Goal: Task Accomplishment & Management: Complete application form

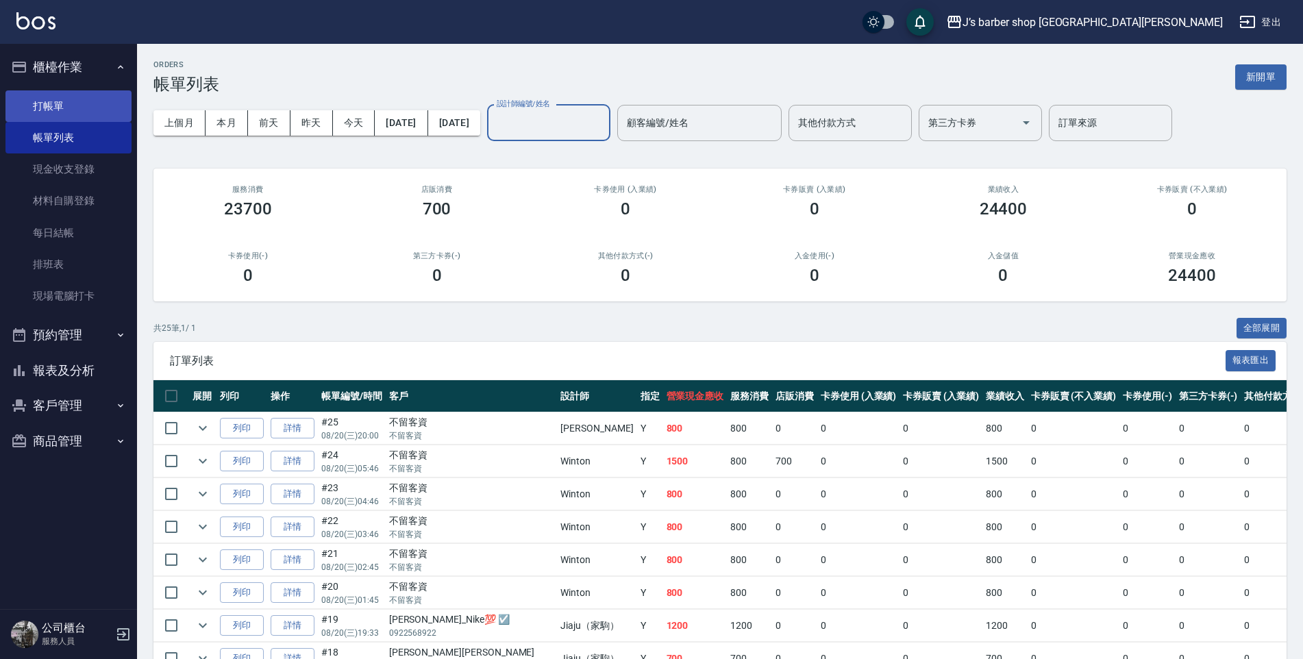
click at [71, 112] on link "打帳單" at bounding box center [68, 106] width 126 height 32
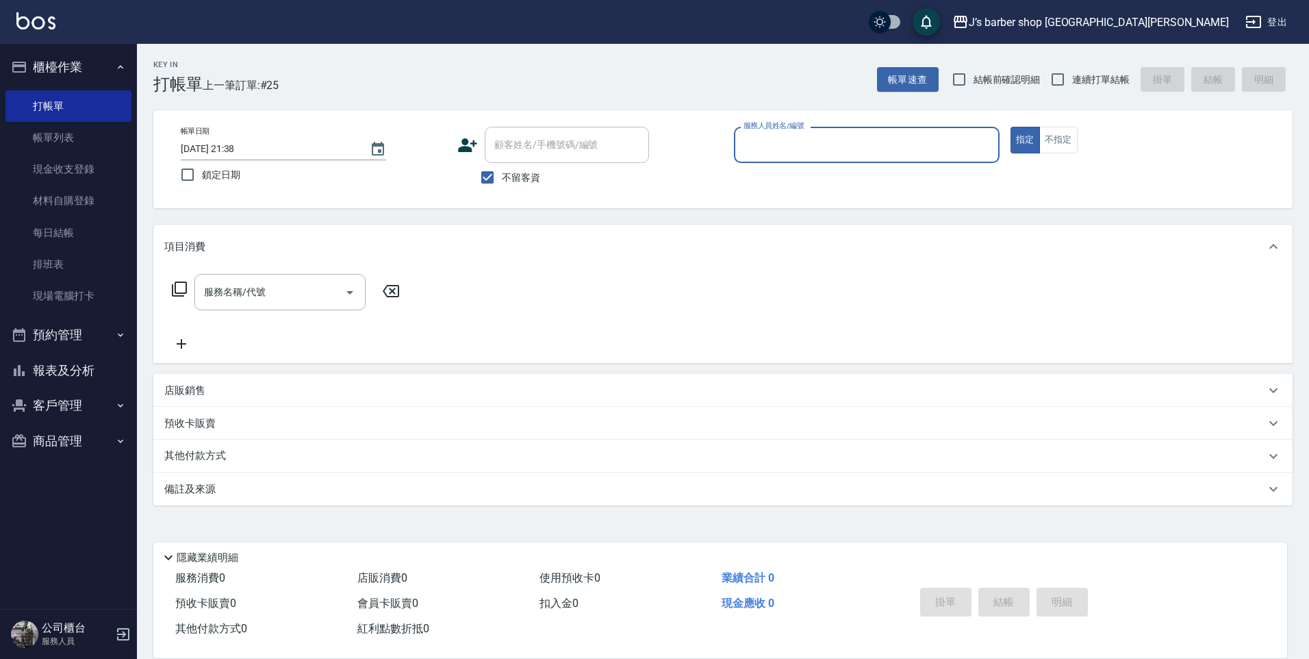
click at [787, 135] on input "服務人員姓名/編號" at bounding box center [866, 145] width 253 height 24
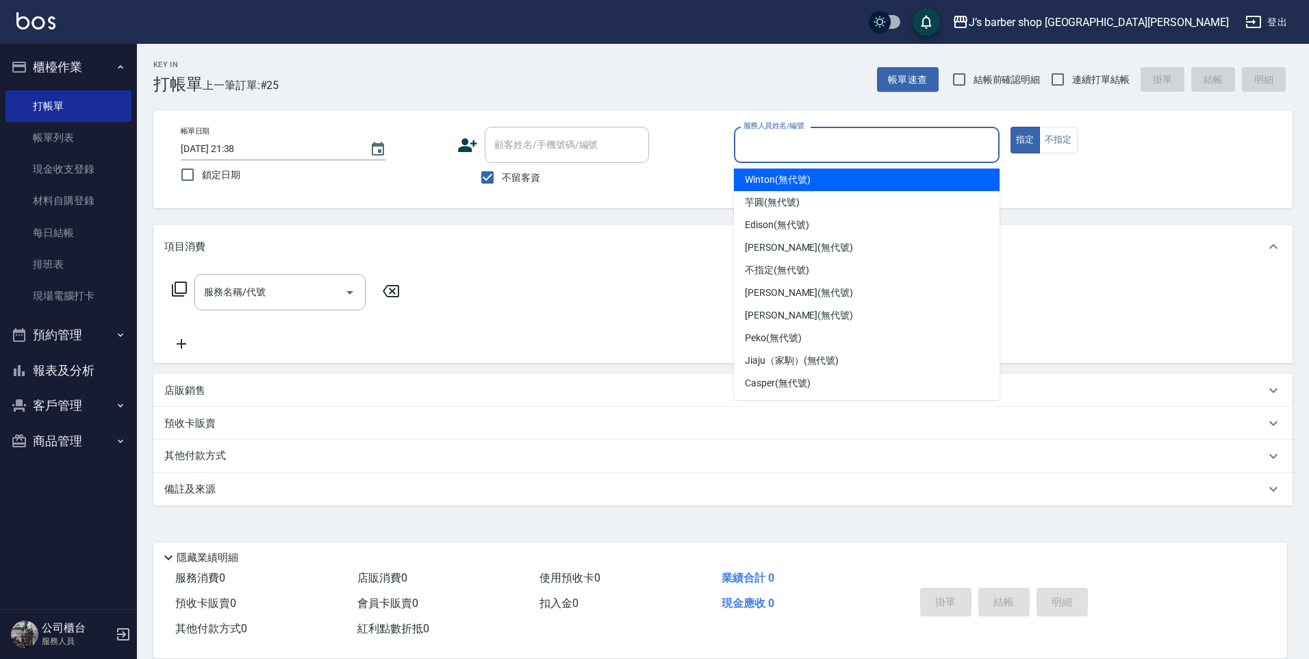
click at [783, 173] on span "Winton (無代號)" at bounding box center [777, 180] width 65 height 14
type input "Winton(無代號)"
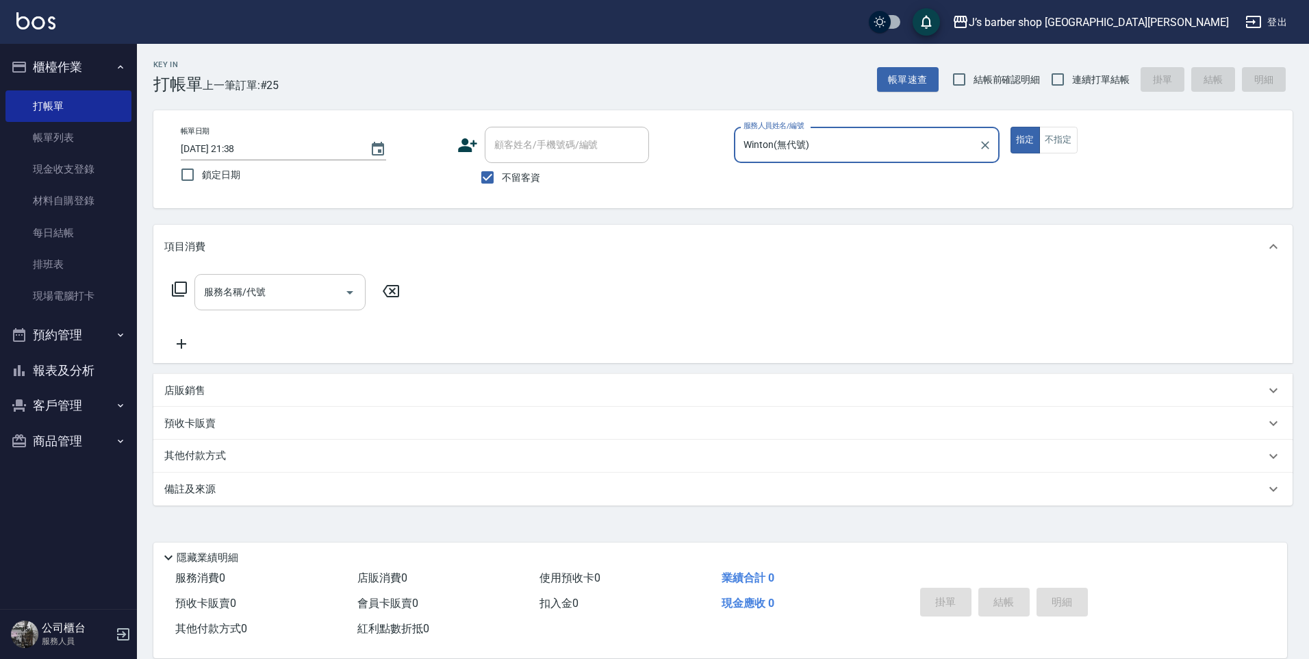
drag, startPoint x: 336, startPoint y: 280, endPoint x: 310, endPoint y: 286, distance: 26.6
click at [334, 281] on input "服務名稱/代號" at bounding box center [270, 292] width 138 height 24
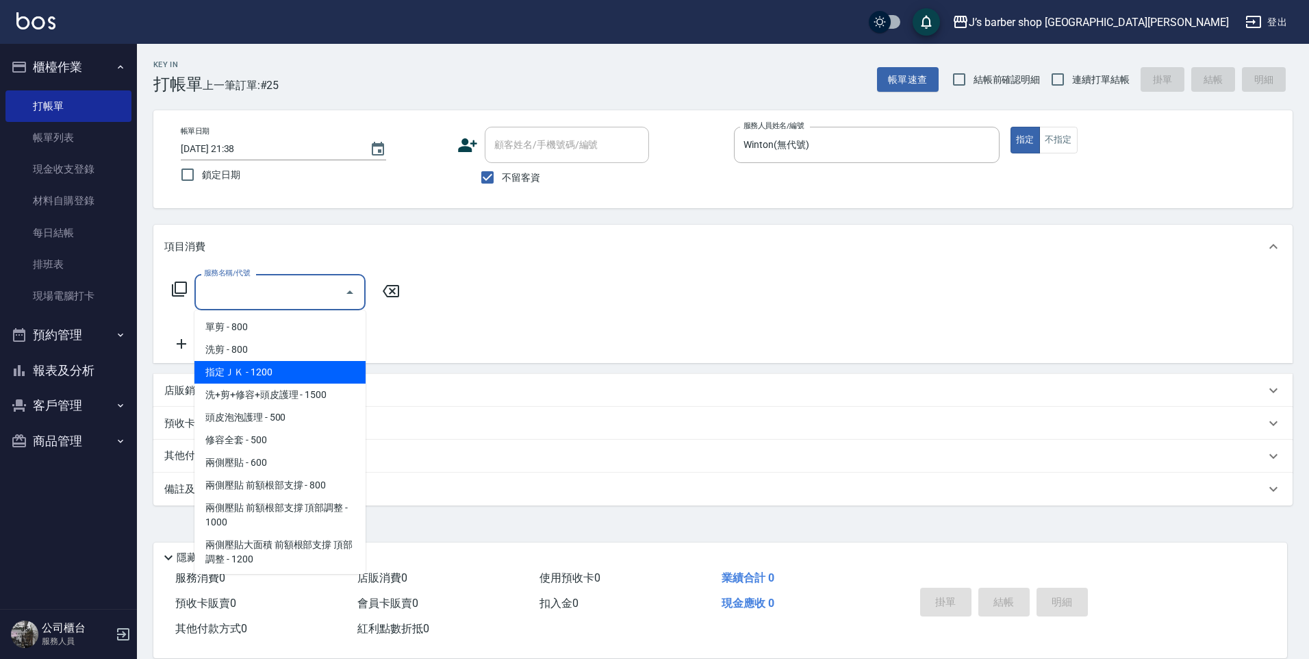
click at [312, 372] on span "指定ＪＫ - 1200" at bounding box center [279, 372] width 171 height 23
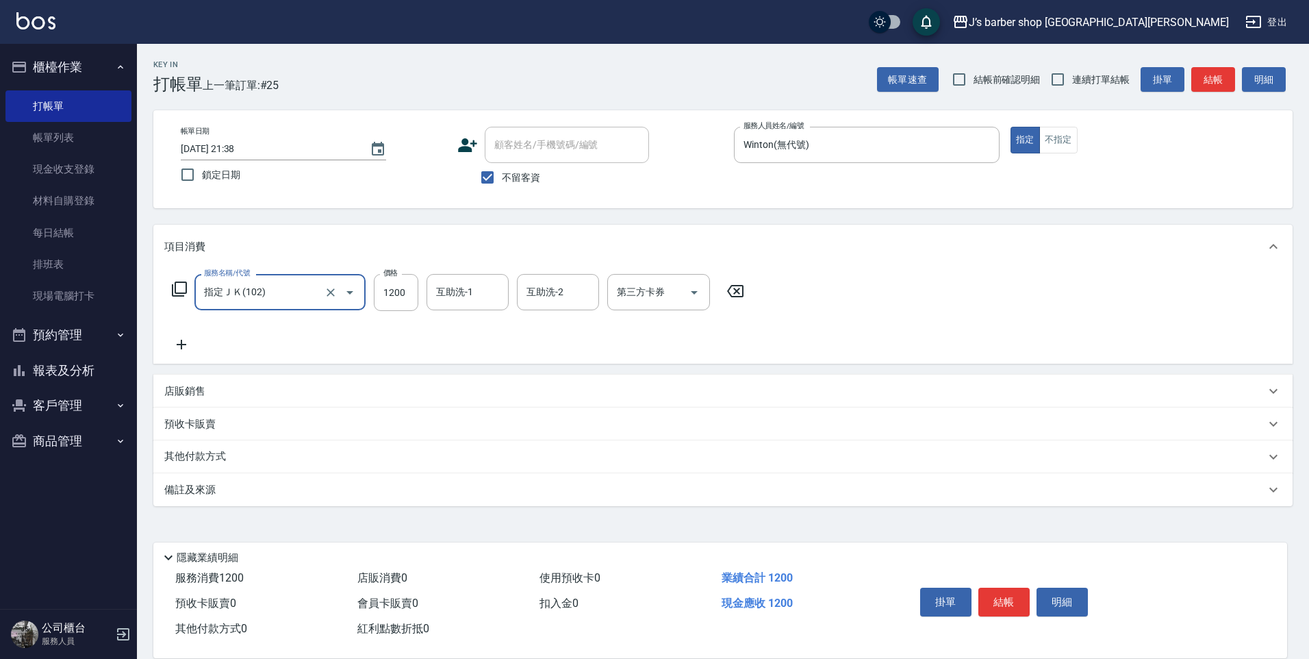
click at [305, 316] on div "服務名稱/代號 指定ＪＫ(102) 服務名稱/代號 價格 1200 價格 互助洗-1 互助洗-1 互助洗-2 互助洗-2 第三方卡券 第三方卡券" at bounding box center [458, 313] width 588 height 79
click at [288, 303] on input "指定ＪＫ(102)" at bounding box center [261, 292] width 121 height 24
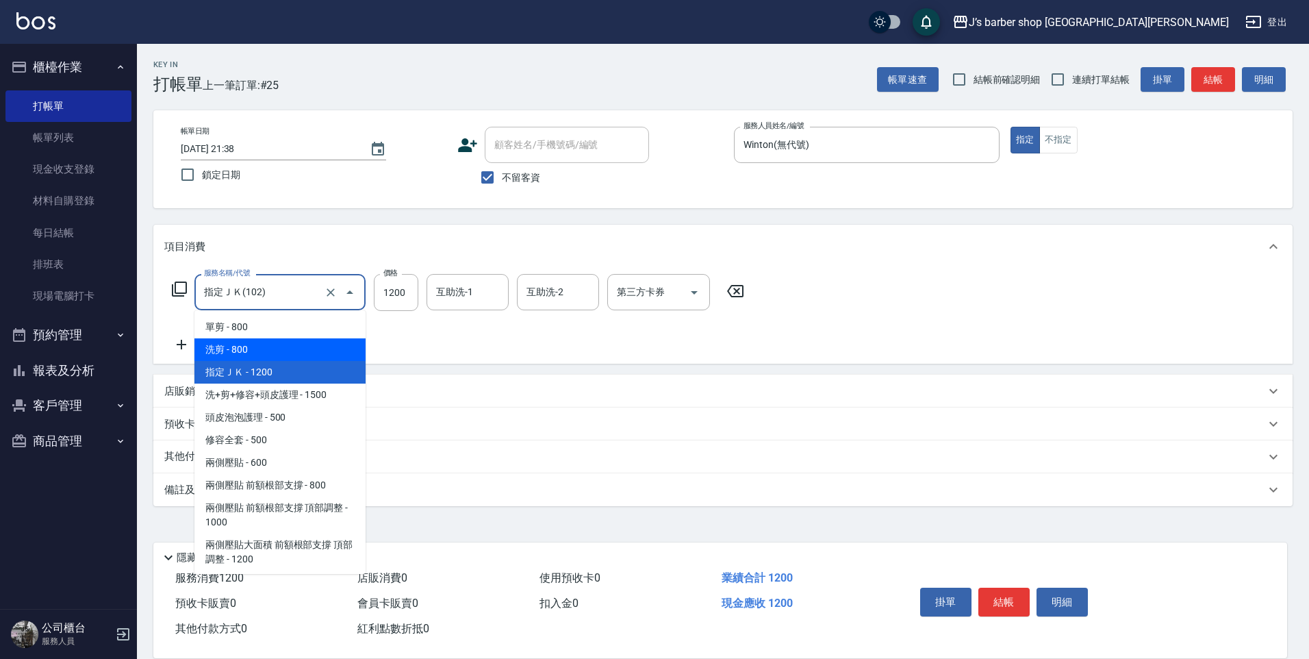
click at [273, 344] on span "洗剪 - 800" at bounding box center [279, 349] width 171 height 23
type input "洗剪(101)"
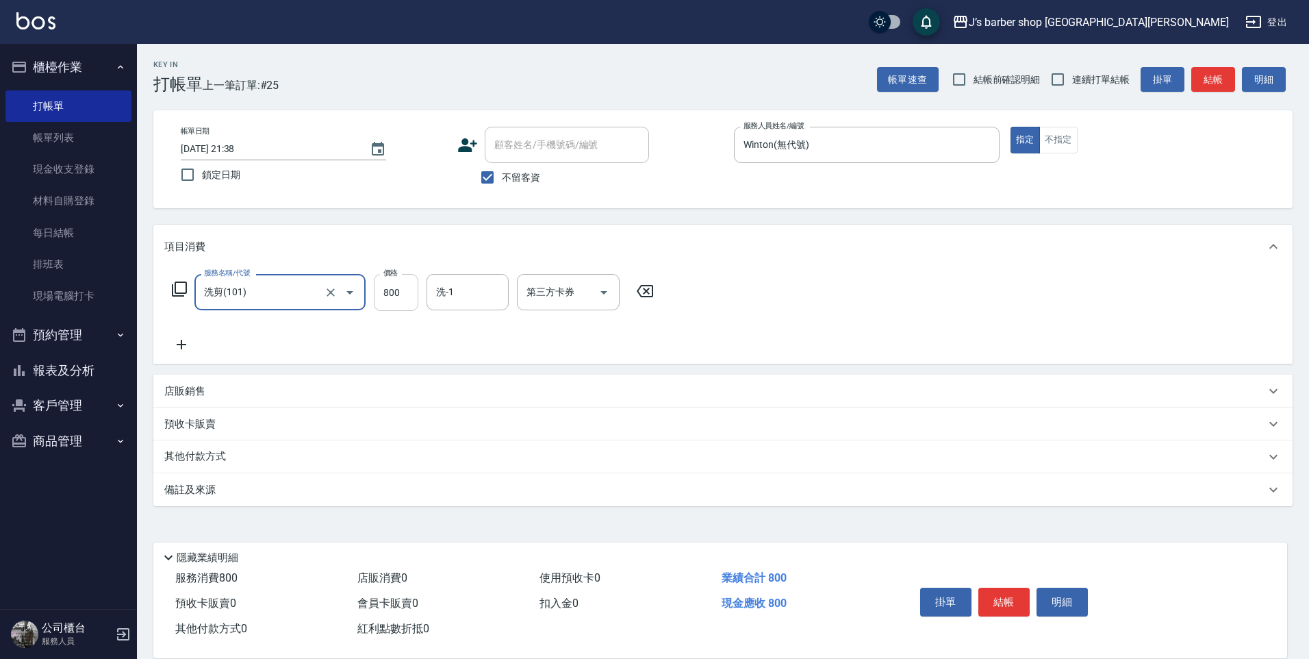
click at [406, 294] on input "800" at bounding box center [396, 292] width 45 height 37
type input "1200"
click at [449, 303] on input "洗-1" at bounding box center [468, 292] width 70 height 24
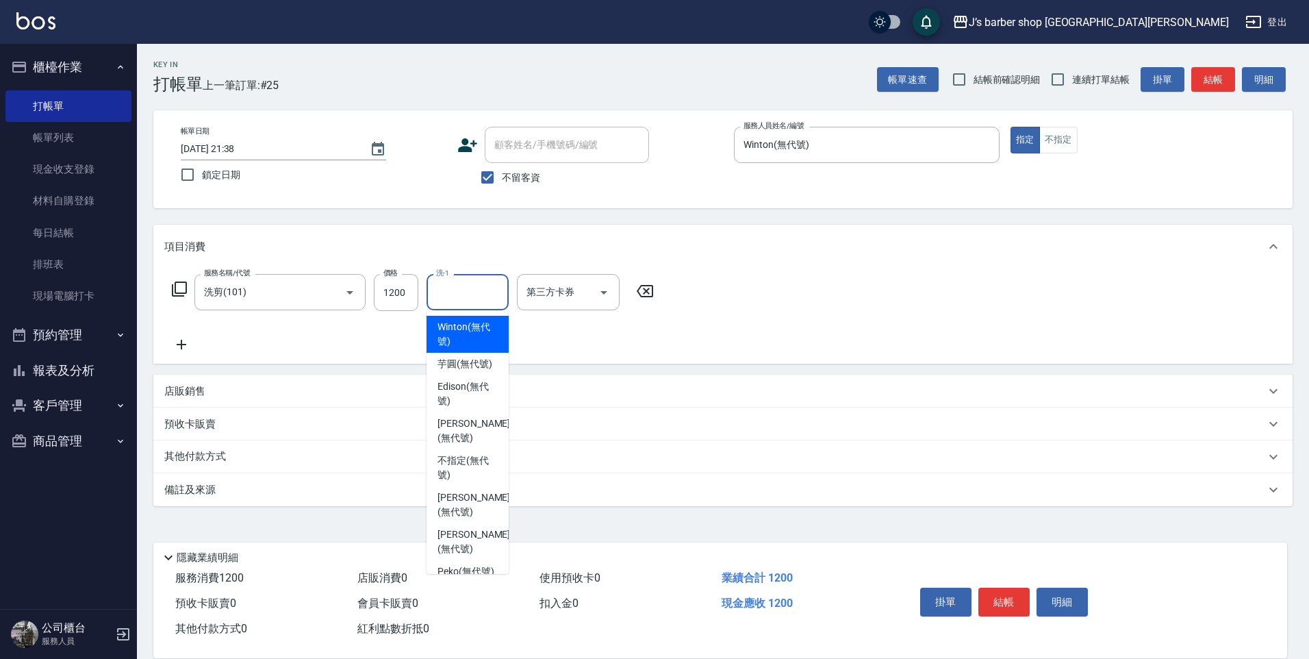
click at [473, 343] on span "Winton (無代號)" at bounding box center [468, 334] width 60 height 29
type input "Winton(無代號)"
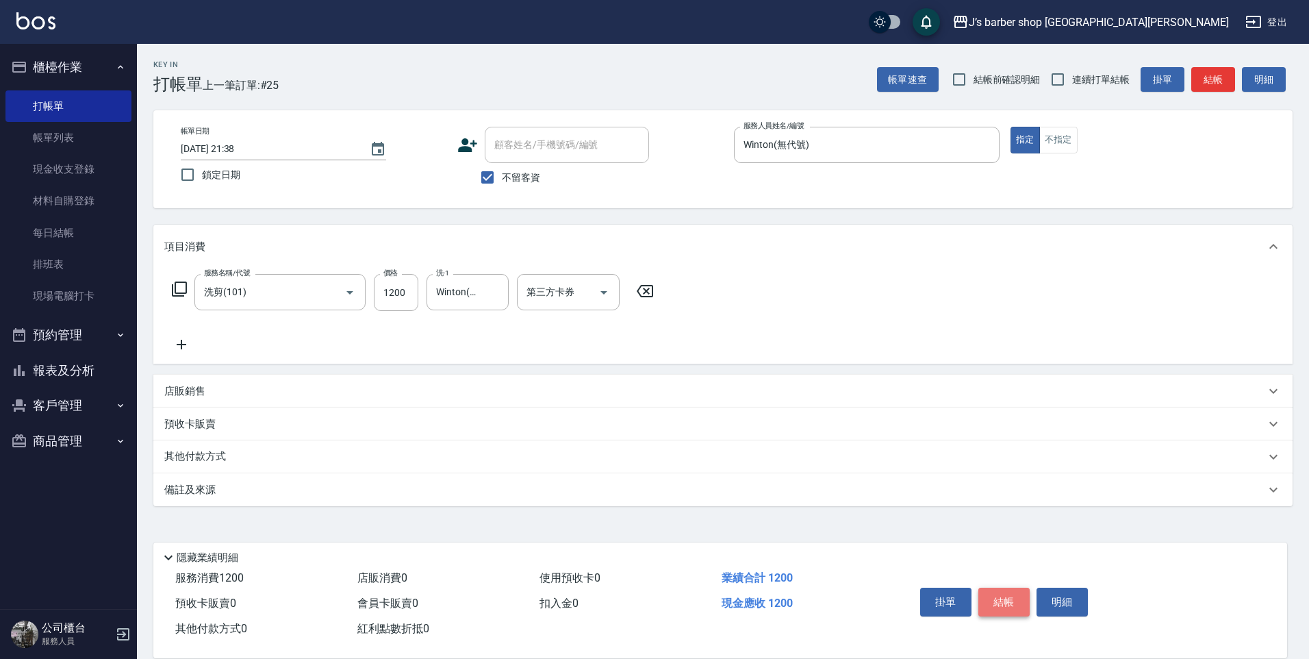
click at [1004, 591] on button "結帳" at bounding box center [1004, 602] width 51 height 29
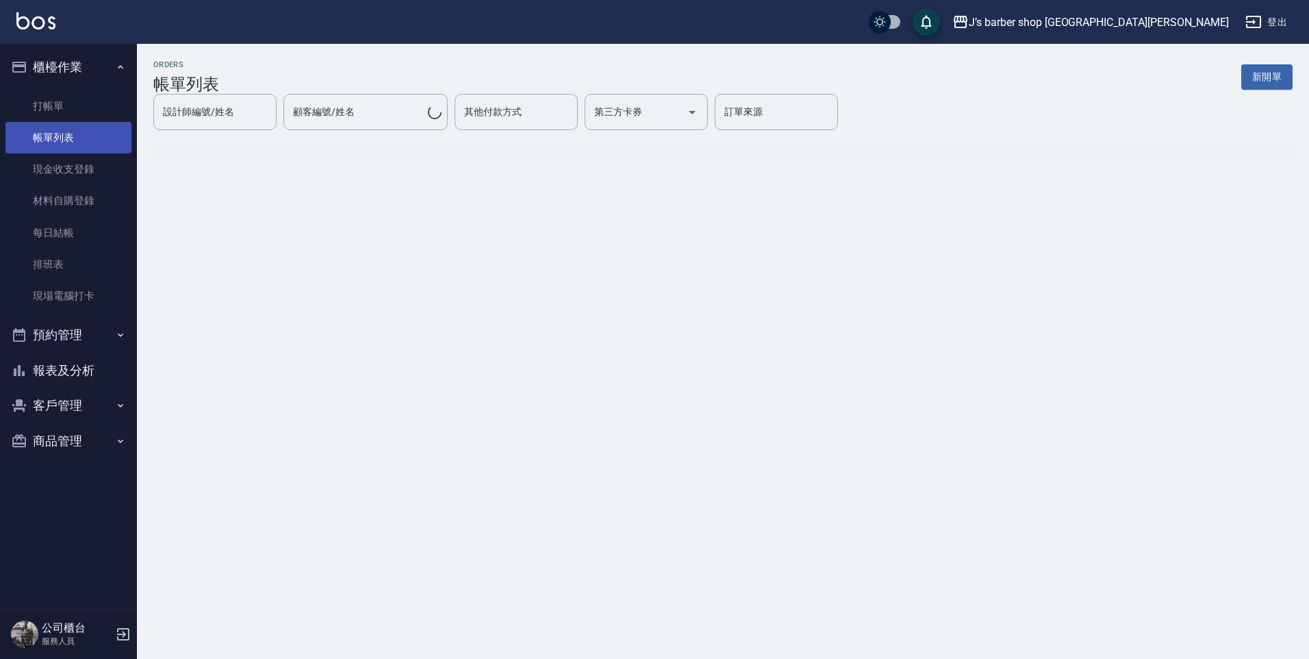
click at [84, 142] on link "帳單列表" at bounding box center [68, 138] width 126 height 32
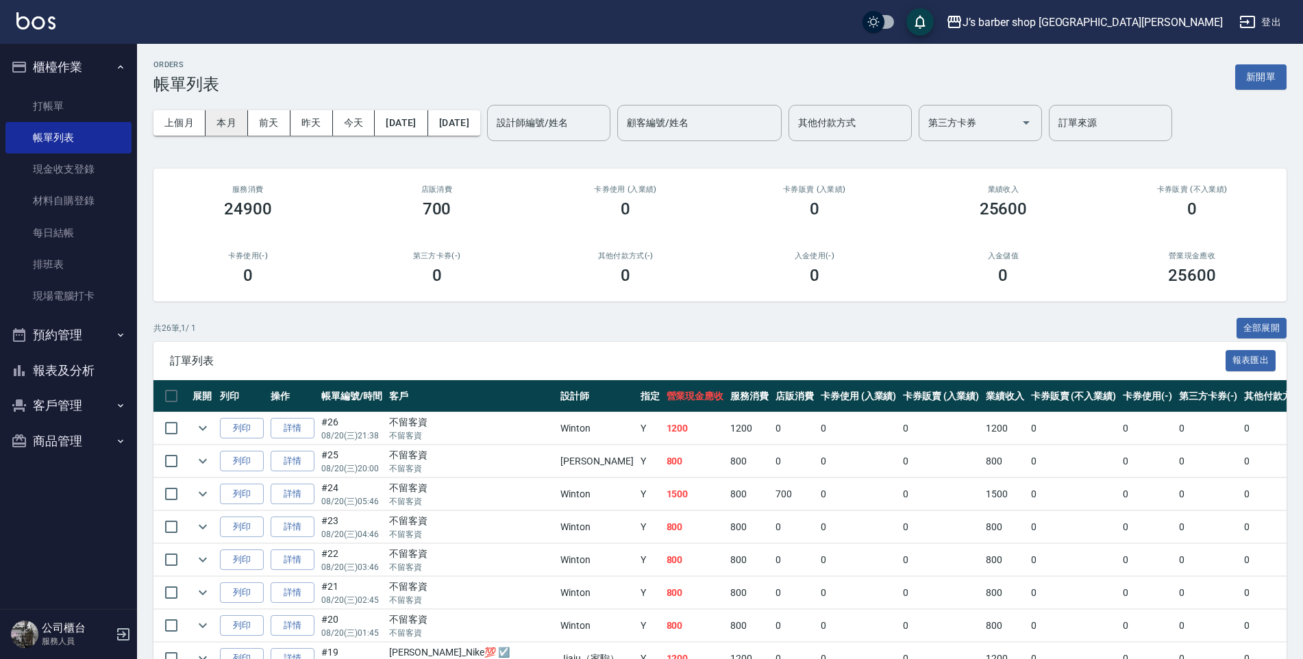
click at [229, 128] on button "本月" at bounding box center [226, 122] width 42 height 25
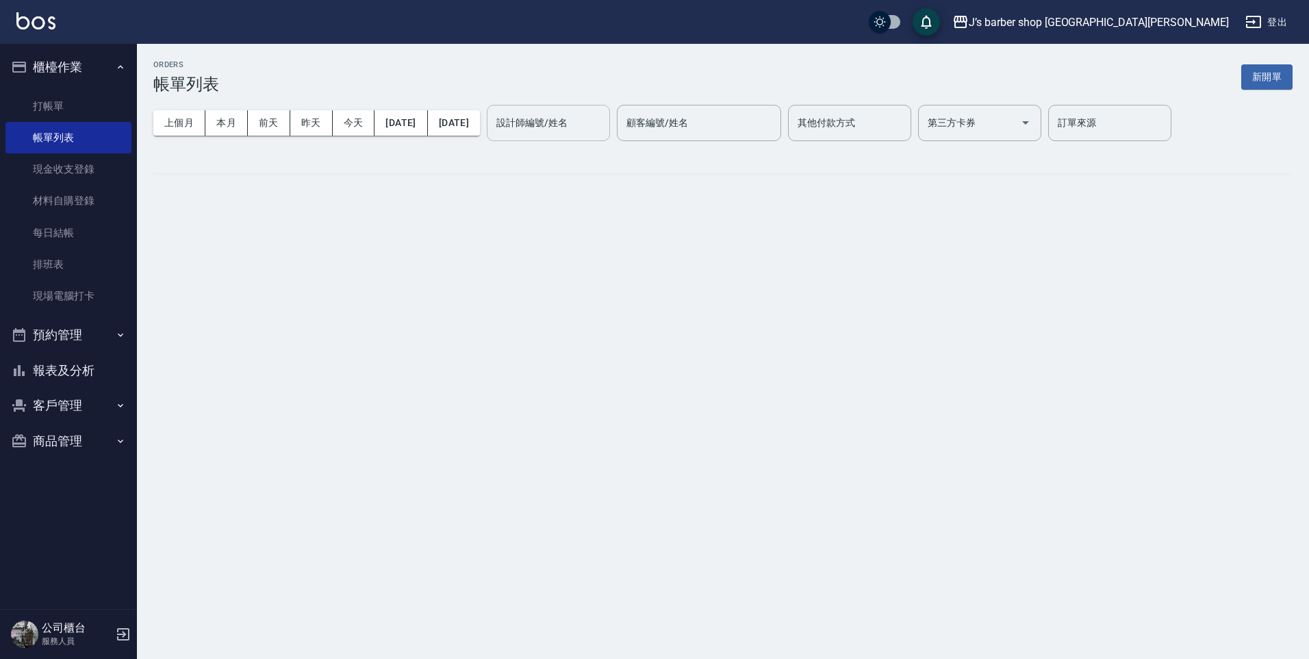
click at [563, 121] on input "設計師編號/姓名" at bounding box center [548, 123] width 111 height 24
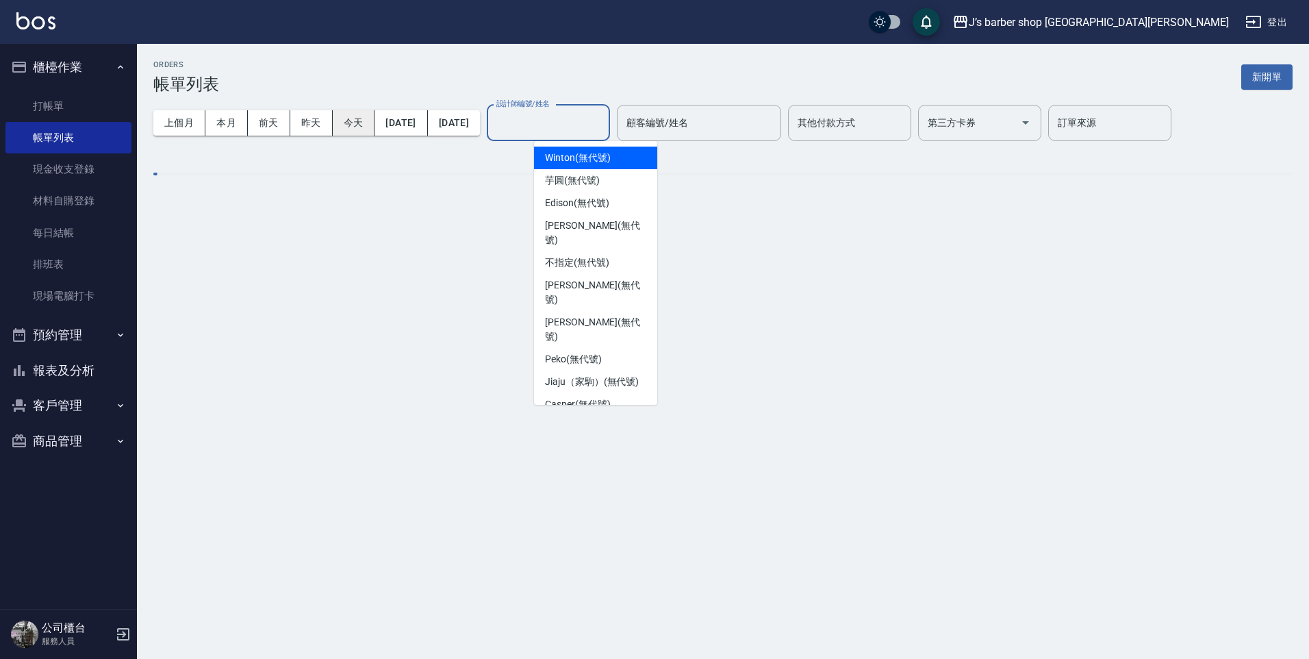
click at [579, 161] on span "Winton (無代號)" at bounding box center [577, 158] width 65 height 14
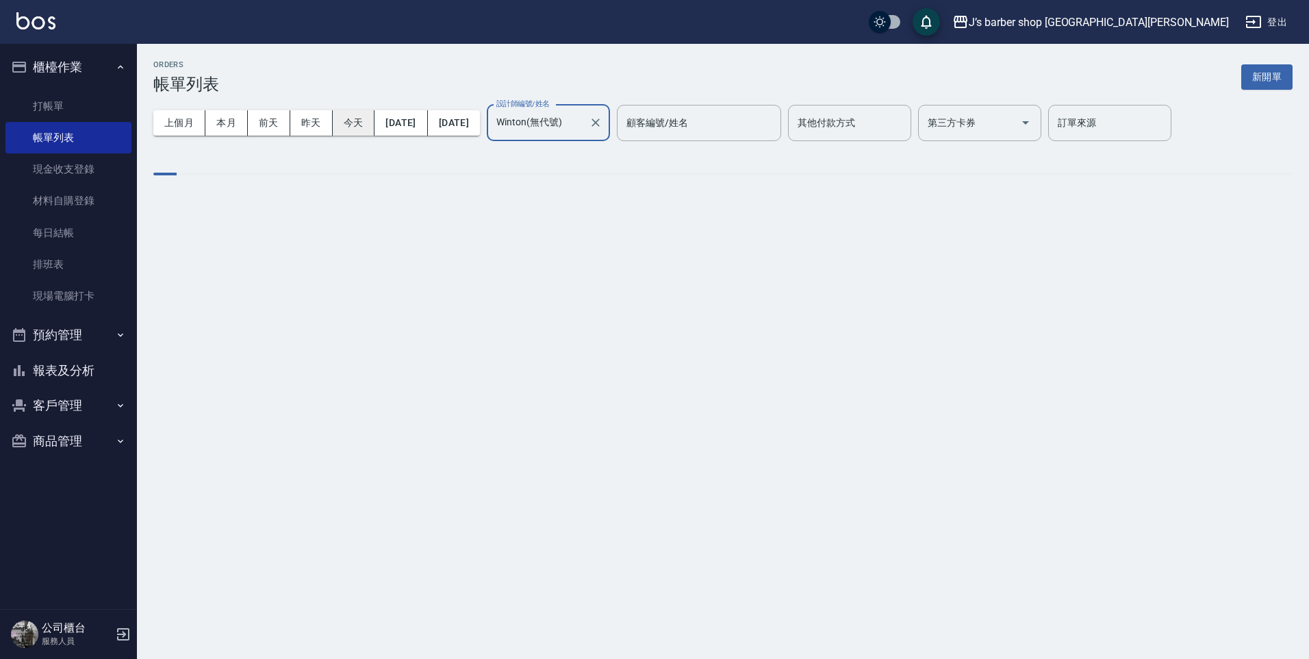
type input "Winton(無代號)"
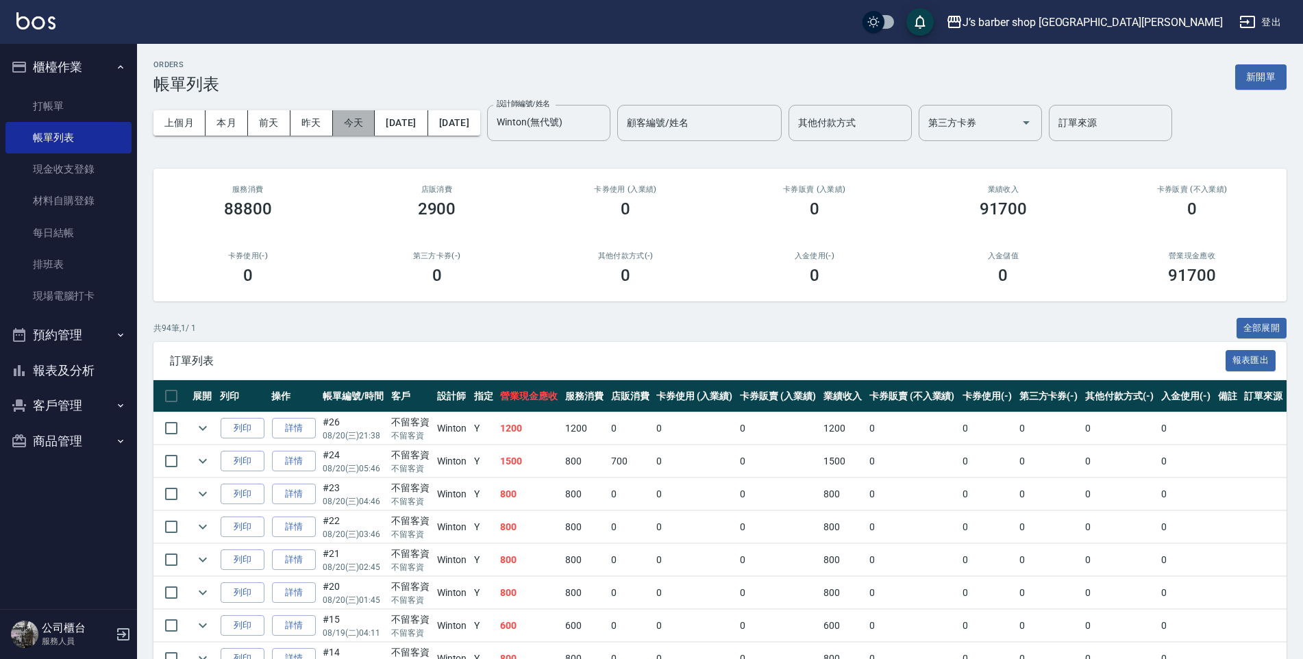
click at [353, 128] on button "今天" at bounding box center [354, 122] width 42 height 25
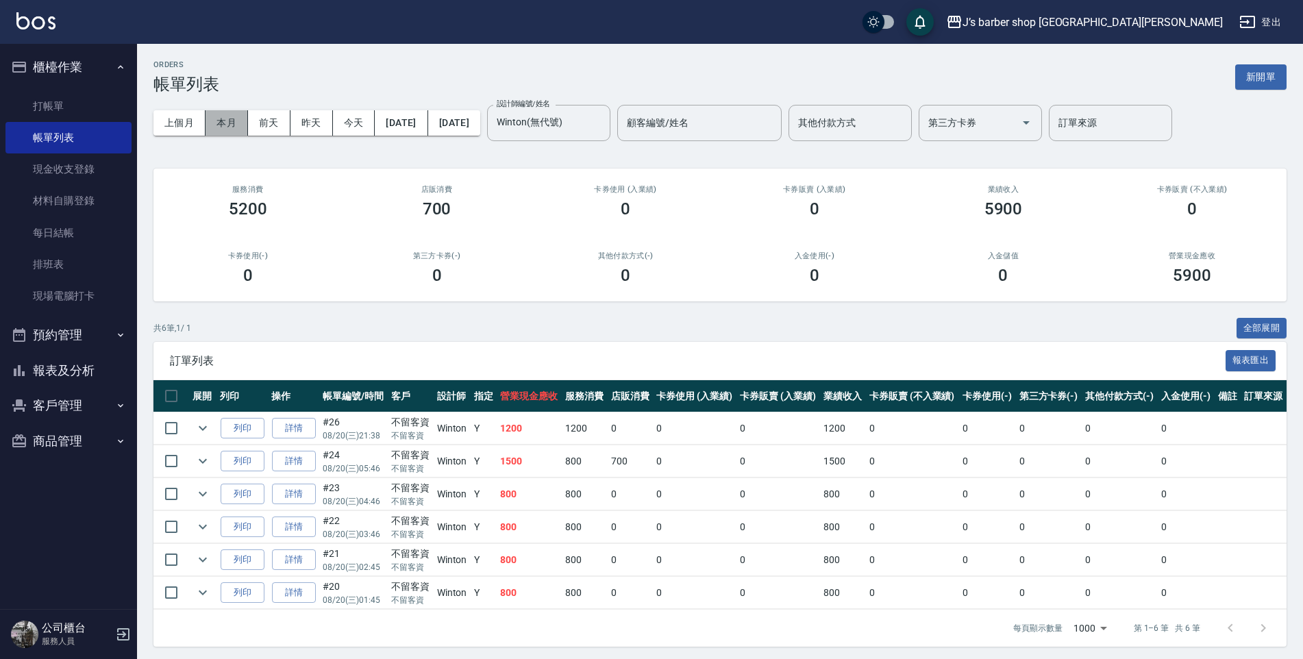
click at [232, 133] on button "本月" at bounding box center [226, 122] width 42 height 25
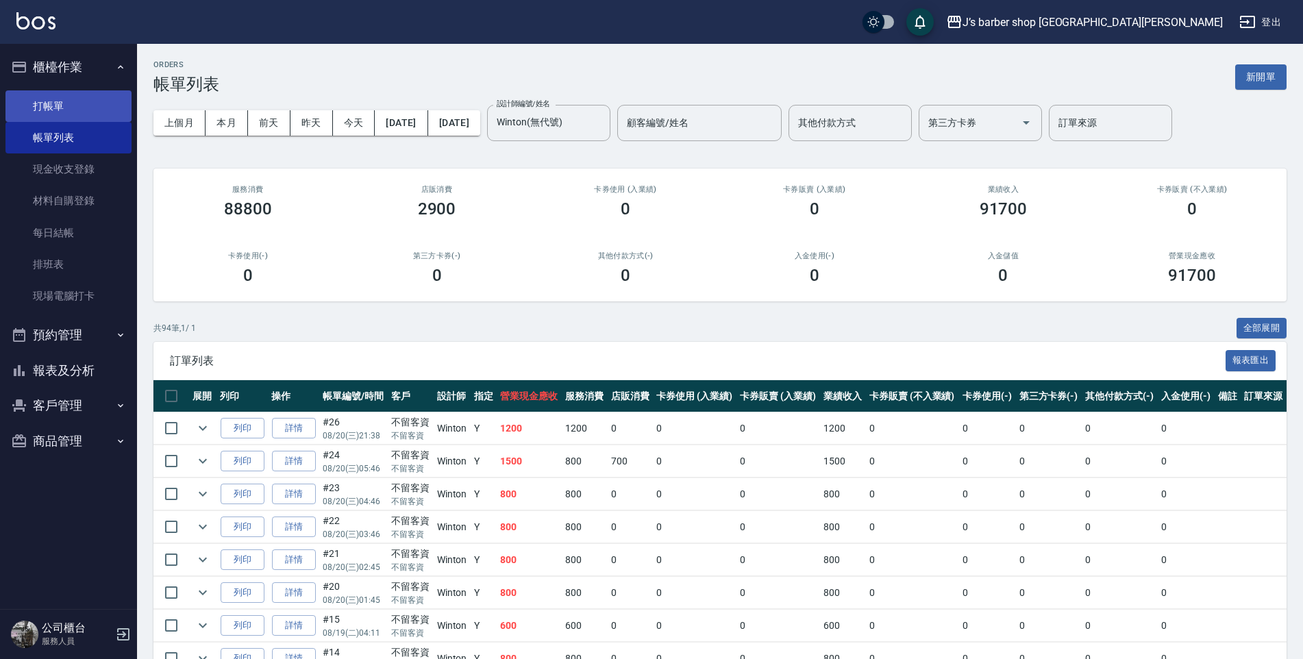
click at [66, 108] on link "打帳單" at bounding box center [68, 106] width 126 height 32
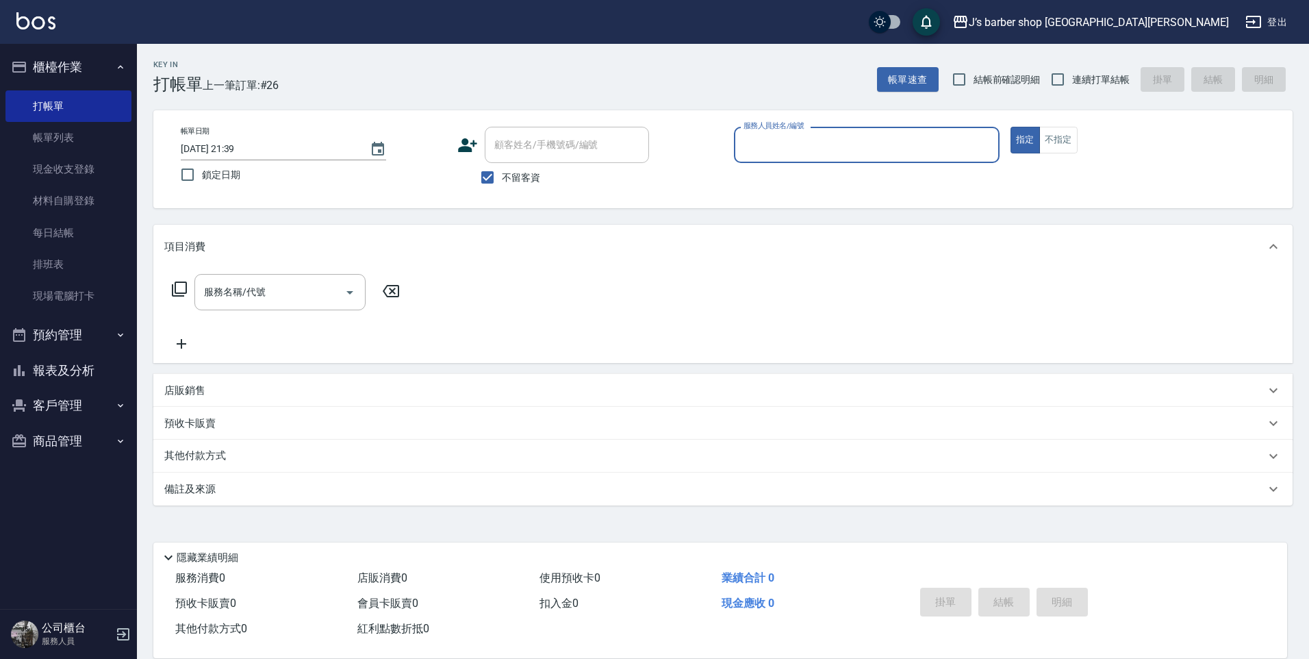
click at [99, 344] on button "預約管理" at bounding box center [68, 335] width 126 height 36
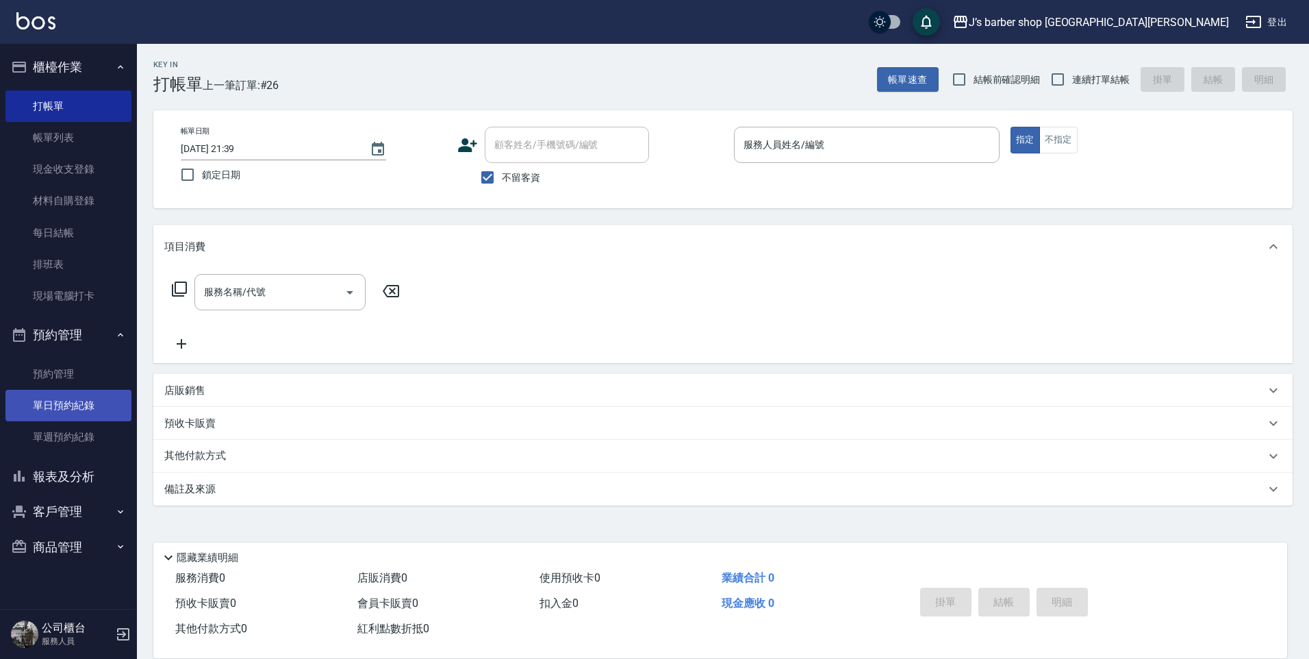
click at [58, 412] on link "單日預約紀錄" at bounding box center [68, 406] width 126 height 32
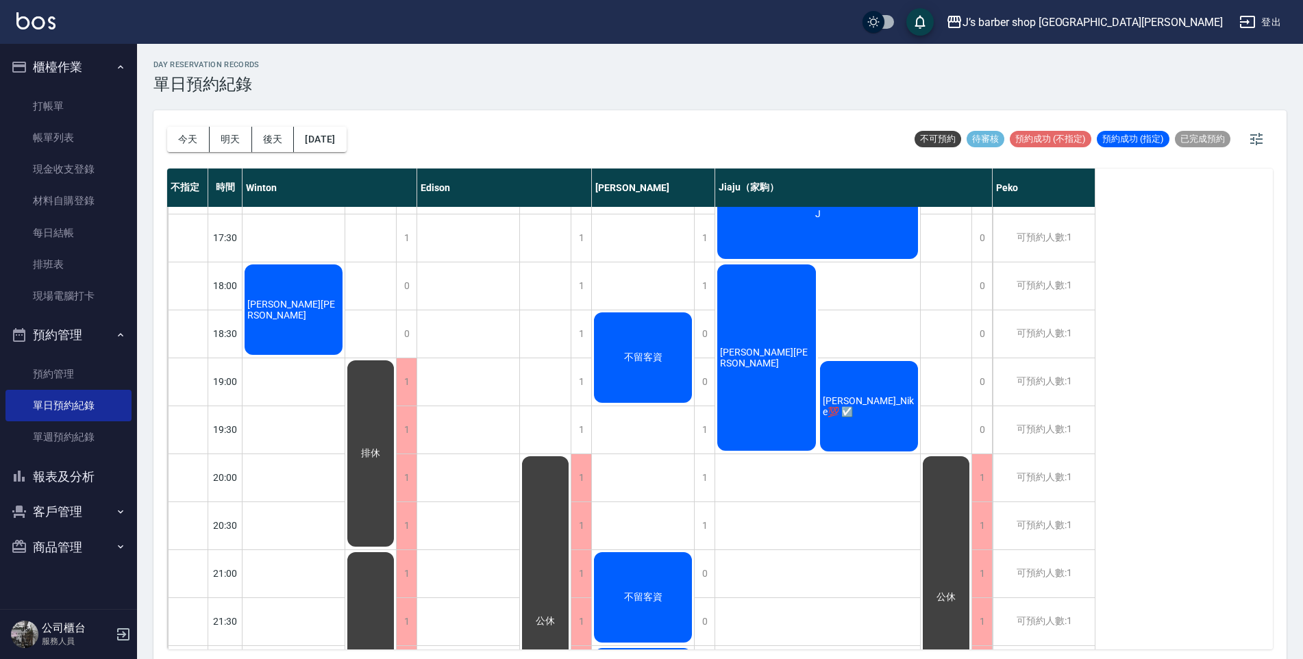
scroll to position [719, 0]
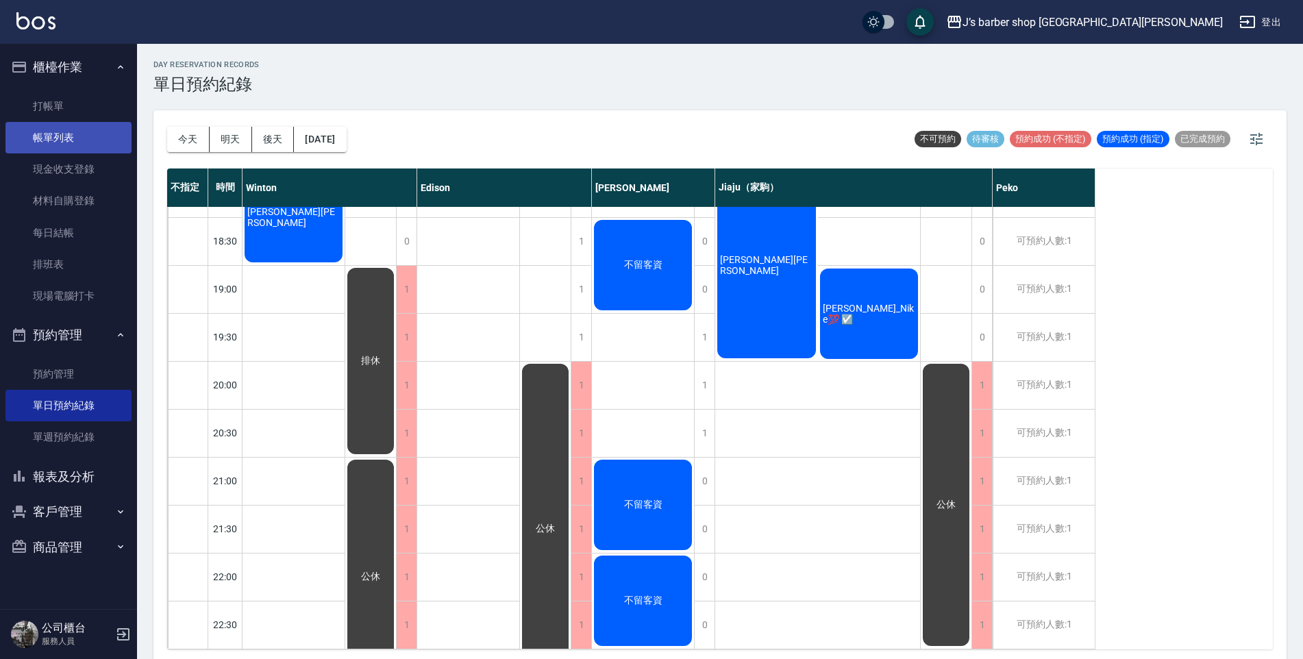
click at [84, 125] on link "帳單列表" at bounding box center [68, 138] width 126 height 32
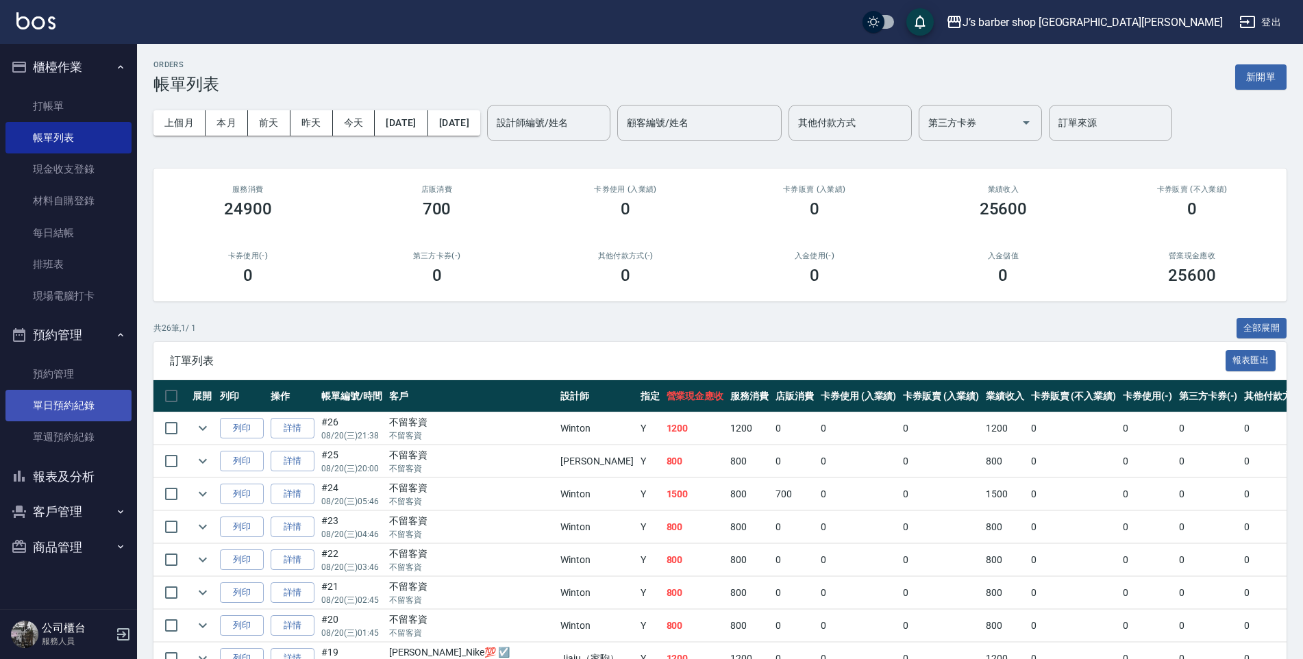
click at [85, 399] on link "單日預約紀錄" at bounding box center [68, 406] width 126 height 32
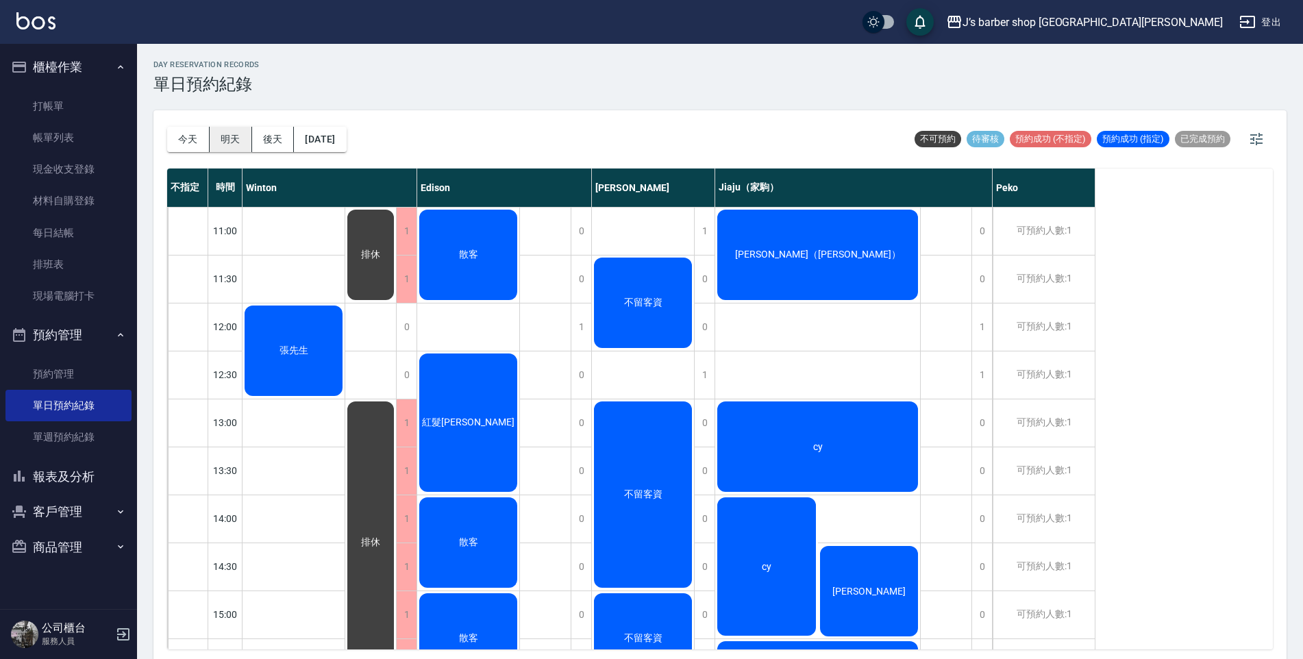
click at [235, 143] on button "明天" at bounding box center [231, 139] width 42 height 25
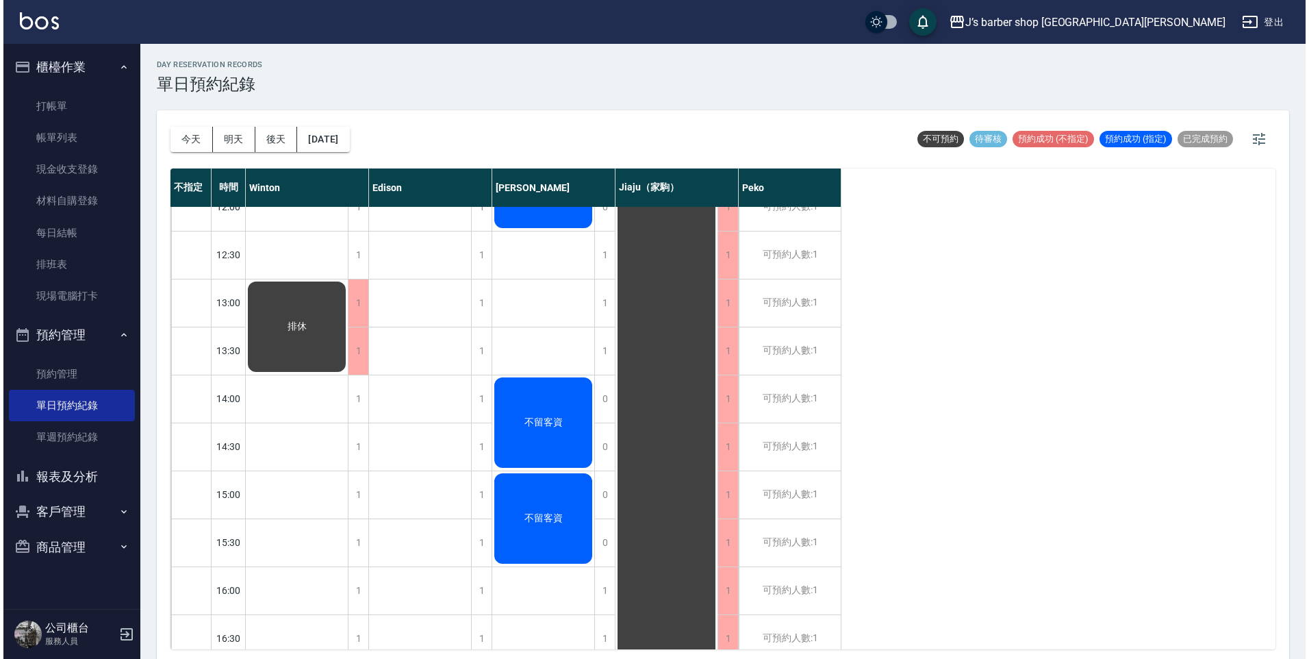
scroll to position [34, 0]
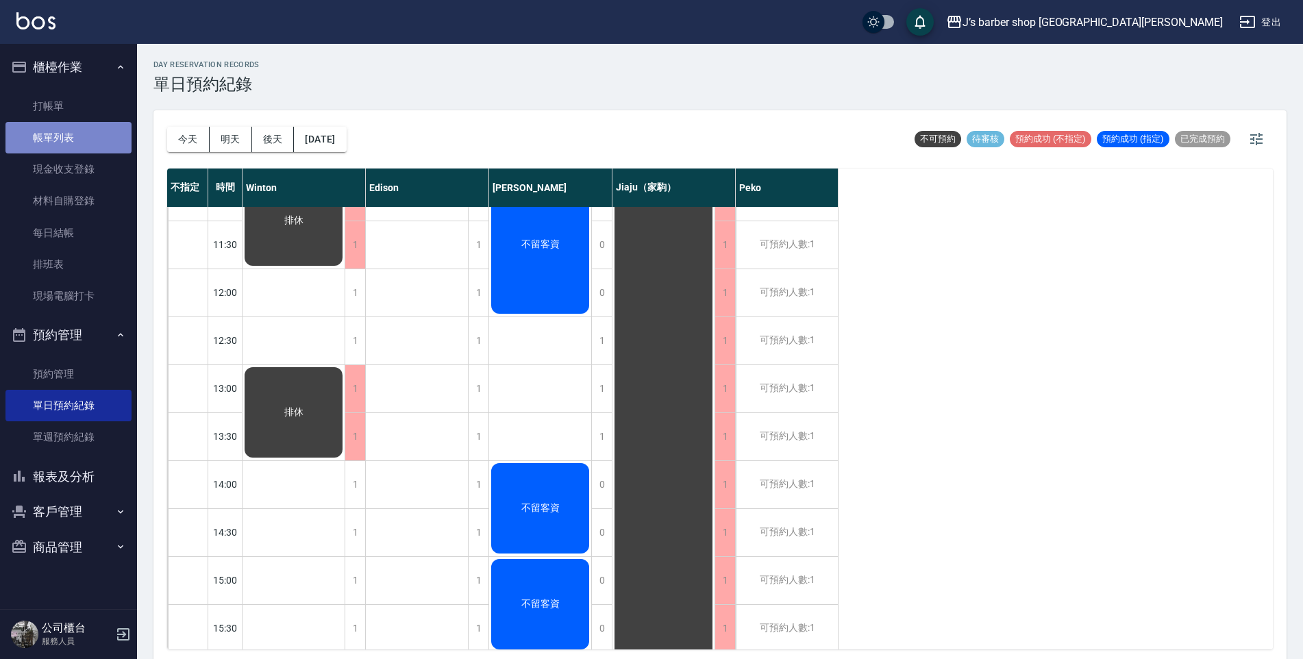
click at [84, 151] on link "帳單列表" at bounding box center [68, 138] width 126 height 32
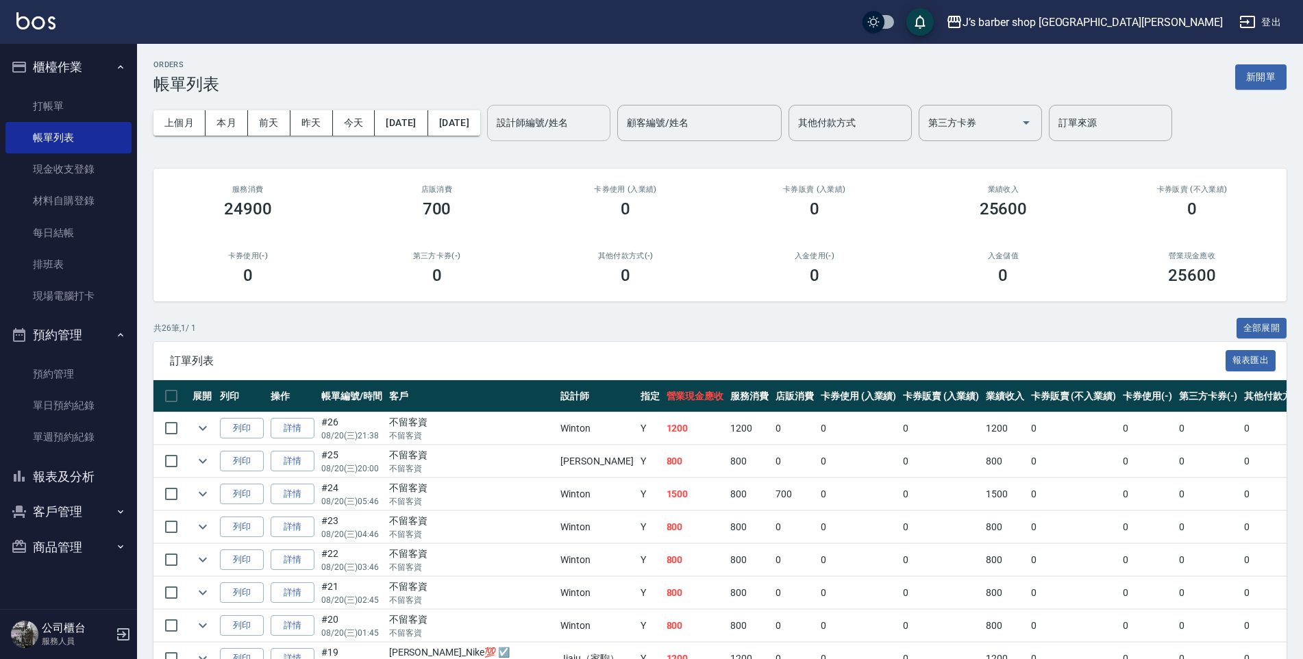
click at [568, 116] on div "設計師編號/姓名 設計師編號/姓名" at bounding box center [548, 123] width 123 height 36
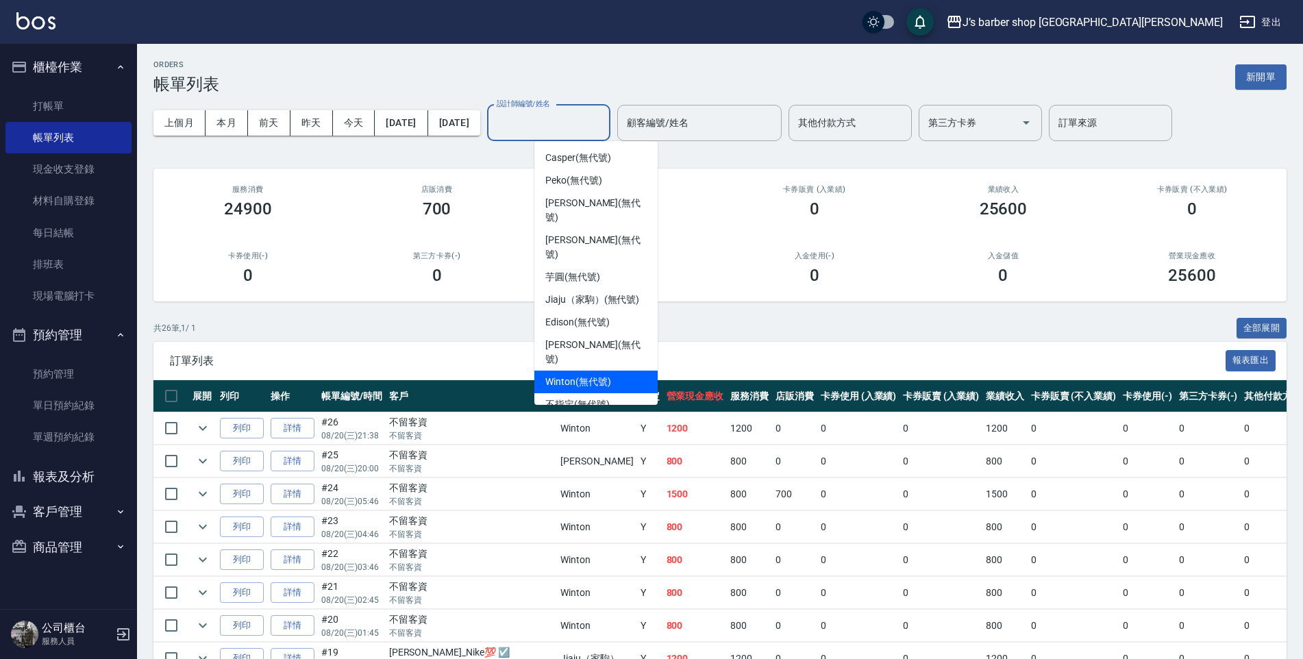
click at [591, 375] on span "Winton (無代號)" at bounding box center [577, 382] width 65 height 14
type input "Winton(無代號)"
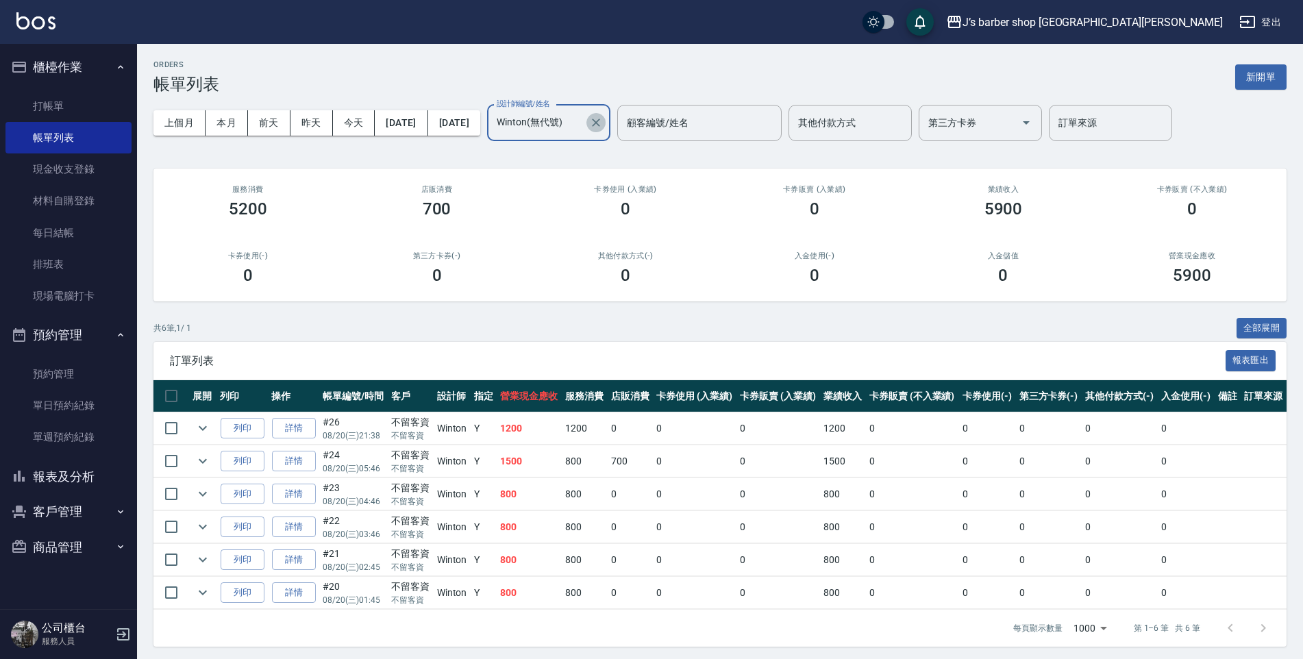
click at [603, 129] on icon "Clear" at bounding box center [596, 123] width 14 height 14
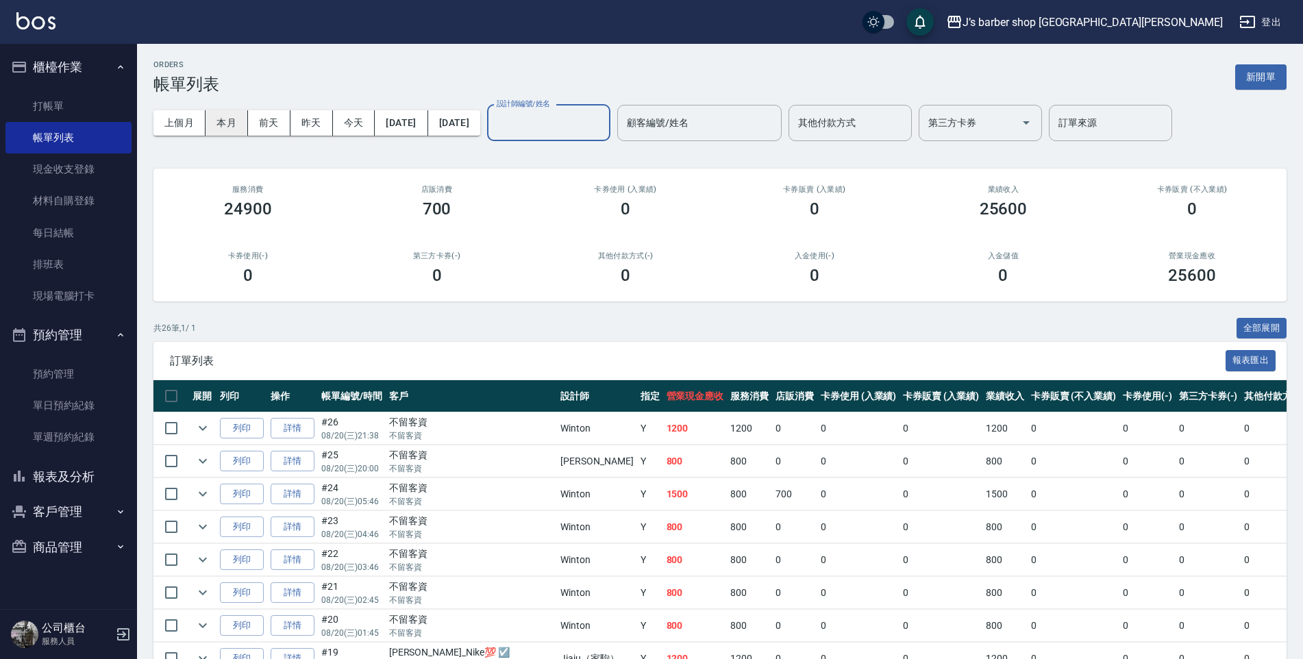
click at [242, 114] on button "本月" at bounding box center [226, 122] width 42 height 25
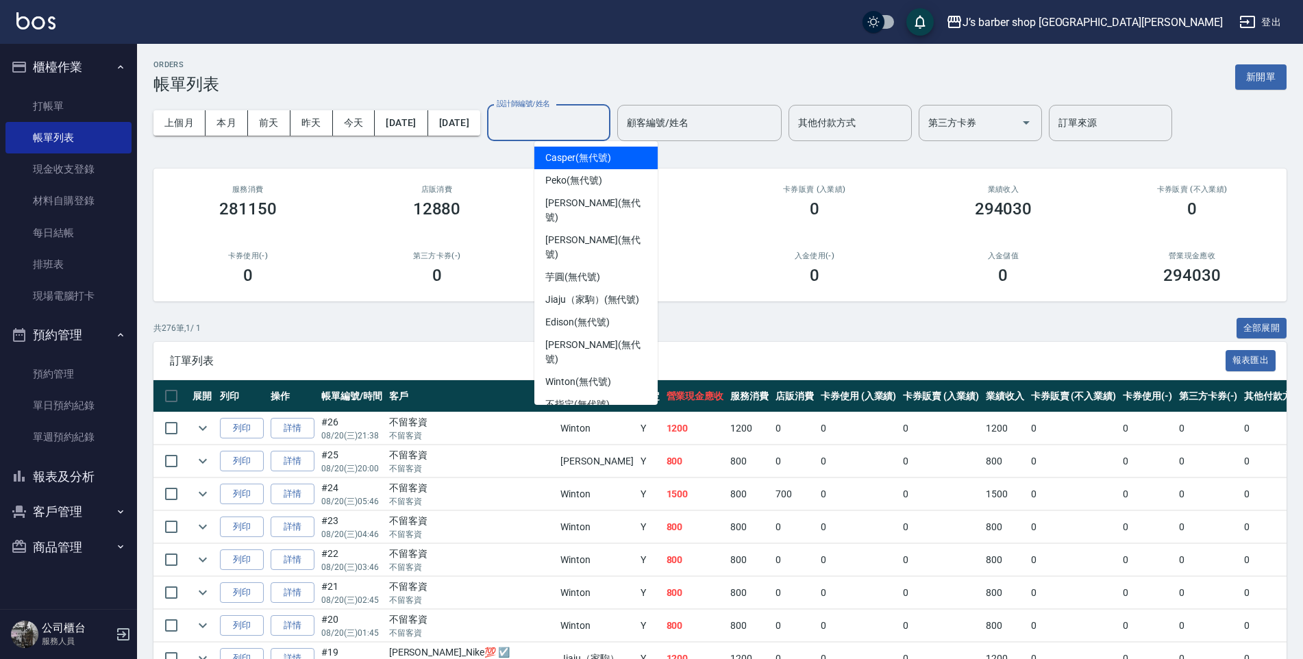
click at [587, 129] on input "設計師編號/姓名" at bounding box center [548, 123] width 111 height 24
click at [562, 305] on ul "Casper (無代號) Peko (無代號) [PERSON_NAME] (無代號) [PERSON_NAME] (無代號) [PERSON_NAME] (…" at bounding box center [595, 273] width 123 height 264
click at [561, 334] on div "[PERSON_NAME] (無代號)" at bounding box center [595, 352] width 123 height 37
type input "[PERSON_NAME](無代號)"
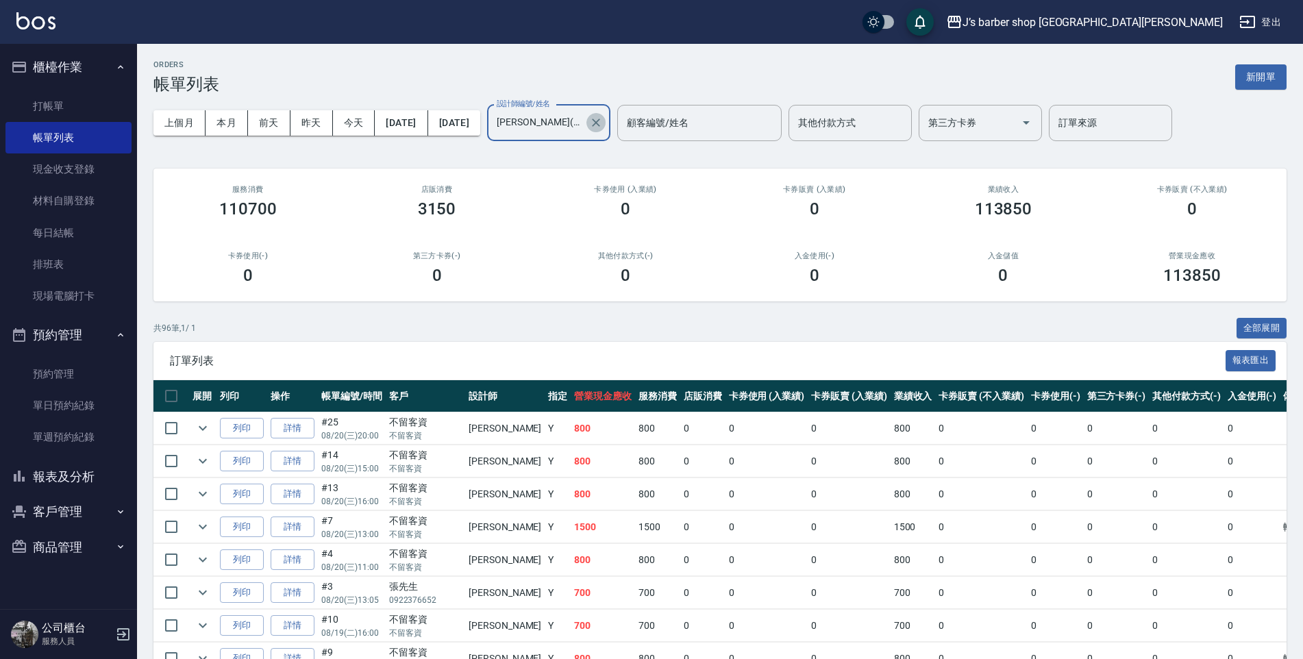
click at [603, 124] on icon "Clear" at bounding box center [596, 123] width 14 height 14
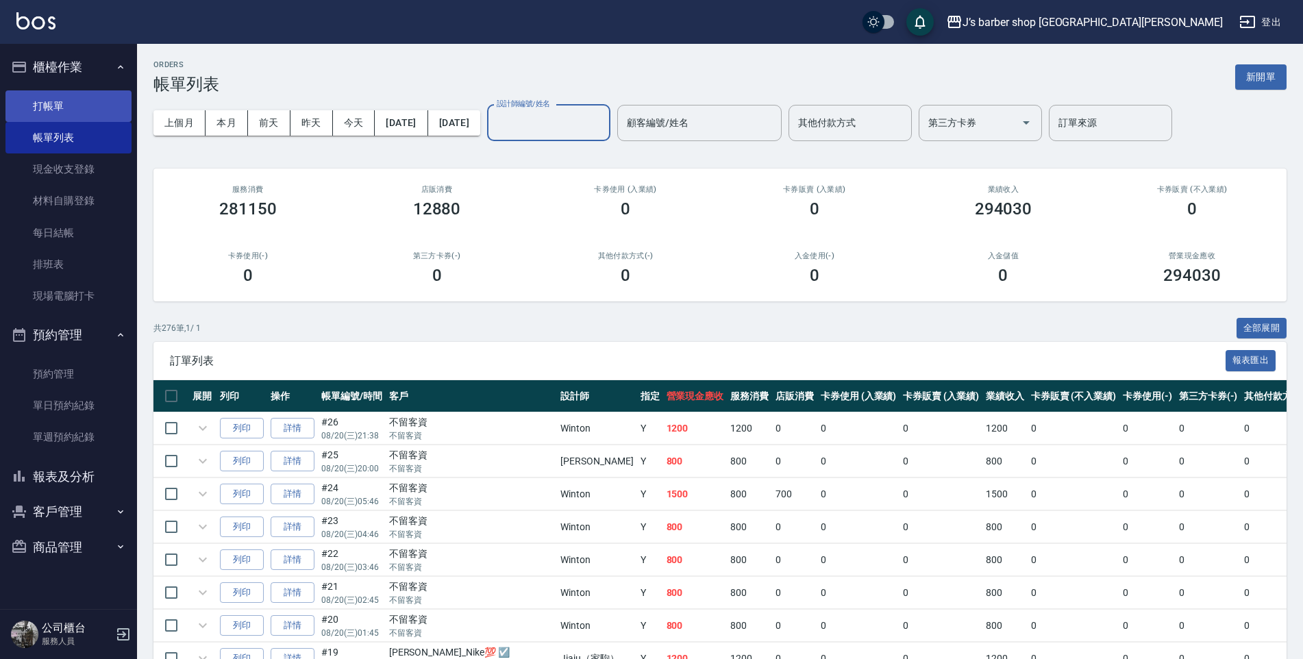
click at [73, 97] on link "打帳單" at bounding box center [68, 106] width 126 height 32
